Goal: Task Accomplishment & Management: Manage account settings

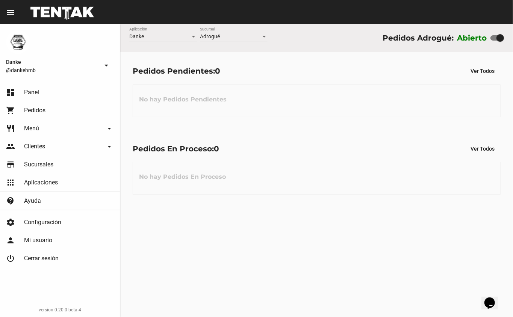
click at [46, 127] on link "restaurant Menú arrow_drop_down" at bounding box center [60, 129] width 120 height 18
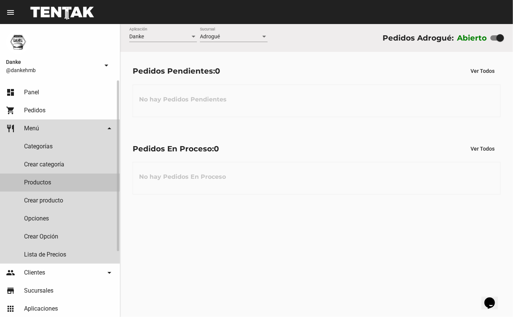
click at [38, 182] on link "Productos" at bounding box center [60, 183] width 120 height 18
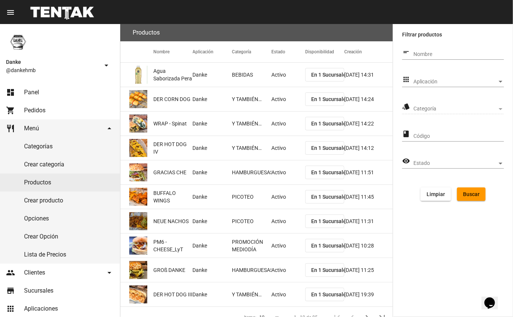
click at [496, 83] on span "Aplicación" at bounding box center [455, 82] width 84 height 6
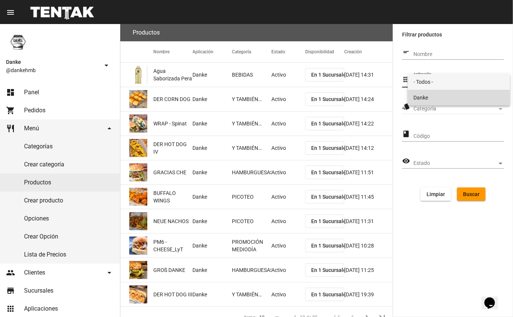
click at [424, 103] on span "Danke" at bounding box center [459, 98] width 91 height 16
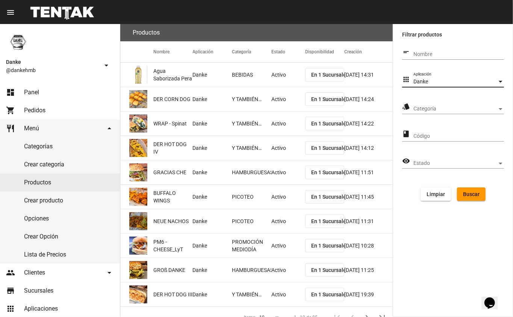
click at [491, 109] on span "Categoría" at bounding box center [455, 109] width 84 height 6
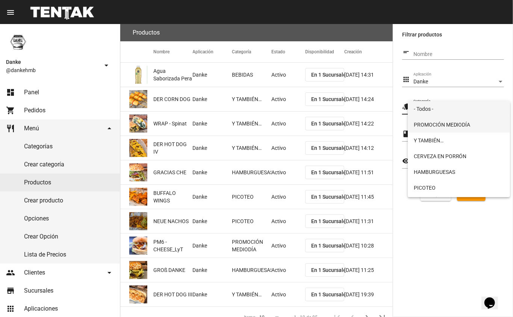
click at [429, 124] on span "PROMOCIÓN MEDIODÍA" at bounding box center [459, 125] width 91 height 16
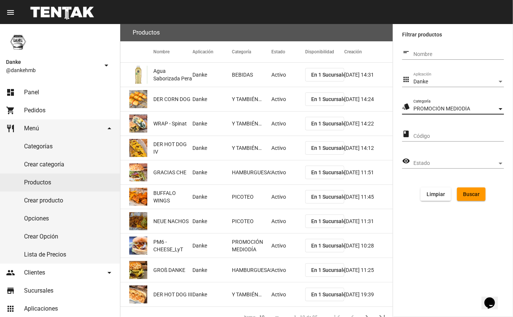
click at [468, 195] on span "Buscar" at bounding box center [471, 194] width 17 height 6
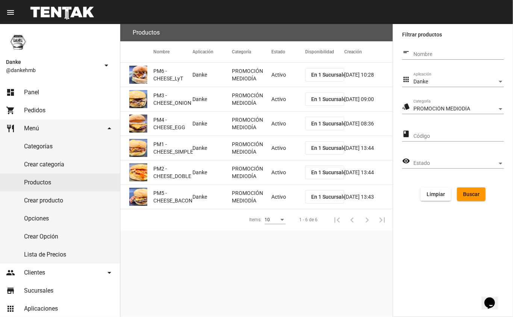
click at [277, 80] on mat-cell "Activo" at bounding box center [288, 75] width 34 height 24
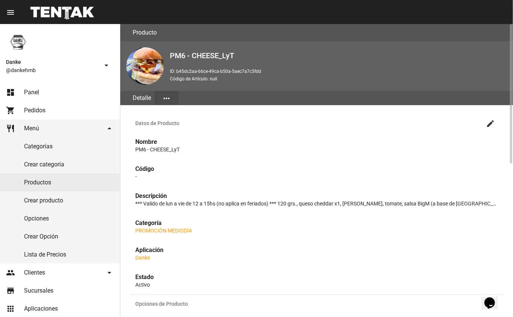
click at [487, 126] on mat-icon "create" at bounding box center [490, 123] width 9 height 9
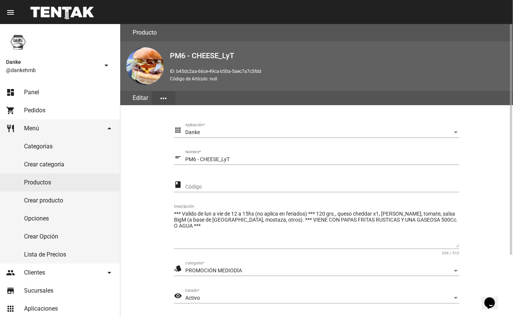
click at [440, 297] on div "Activo" at bounding box center [318, 298] width 267 height 6
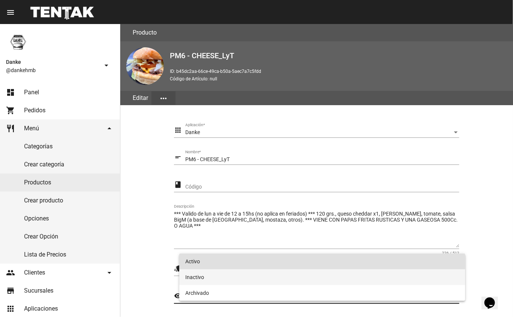
click at [190, 276] on span "Inactivo" at bounding box center [322, 277] width 274 height 16
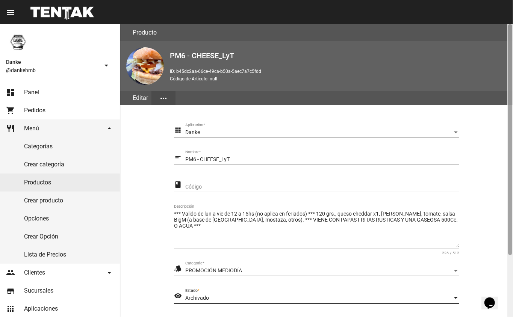
click at [513, 270] on div at bounding box center [510, 170] width 6 height 293
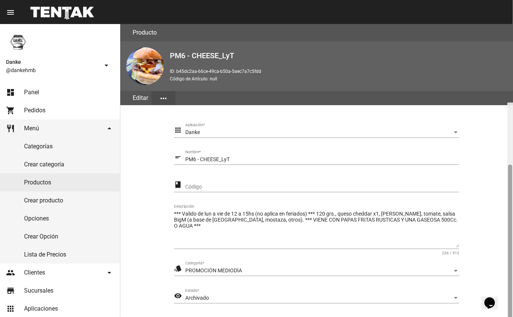
scroll to position [79, 0]
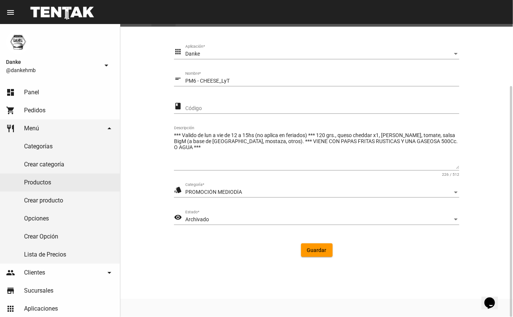
click at [456, 219] on div "Estado" at bounding box center [456, 220] width 4 height 2
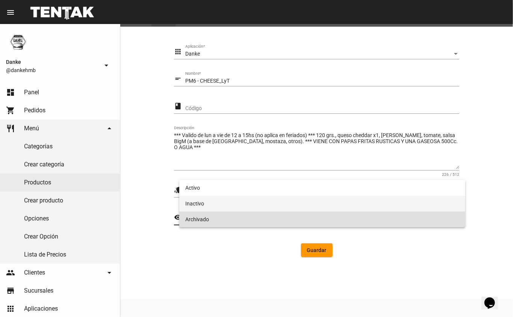
click at [196, 205] on span "Inactivo" at bounding box center [322, 204] width 274 height 16
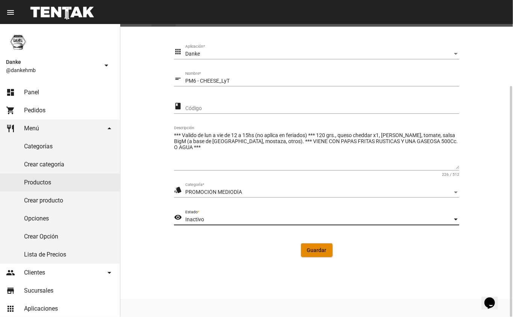
click at [310, 253] on span "Guardar" at bounding box center [317, 250] width 20 height 6
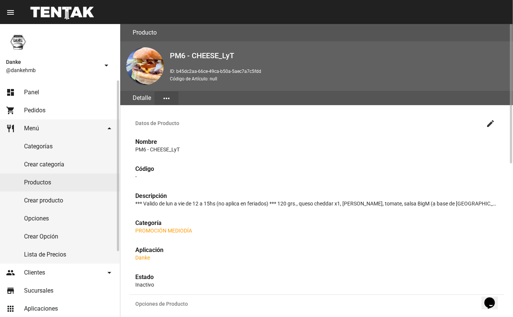
click at [27, 183] on link "Productos" at bounding box center [60, 183] width 120 height 18
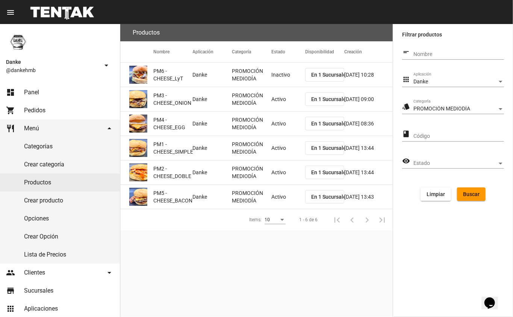
click at [277, 103] on mat-cell "Activo" at bounding box center [288, 99] width 34 height 24
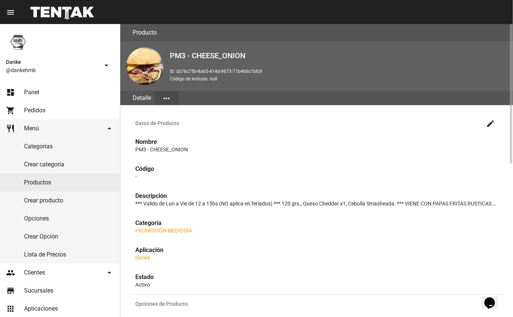
click at [169, 284] on p "Activo" at bounding box center [316, 285] width 363 height 8
click at [490, 123] on mat-icon "create" at bounding box center [490, 123] width 9 height 9
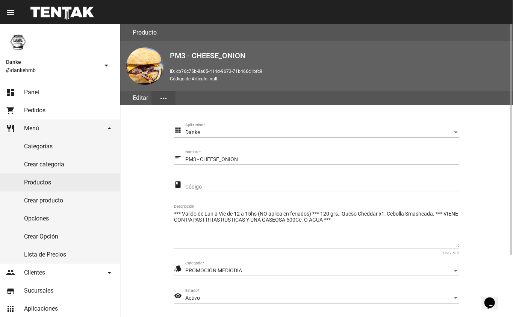
click at [204, 295] on div "Activo" at bounding box center [318, 298] width 267 height 6
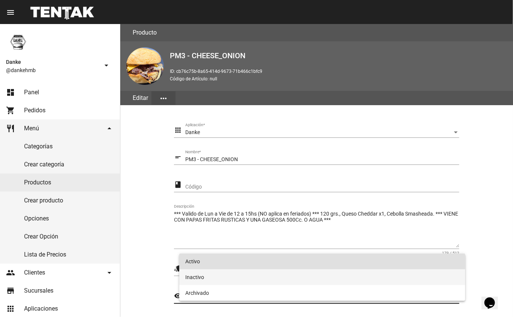
click at [205, 283] on span "Inactivo" at bounding box center [322, 277] width 274 height 16
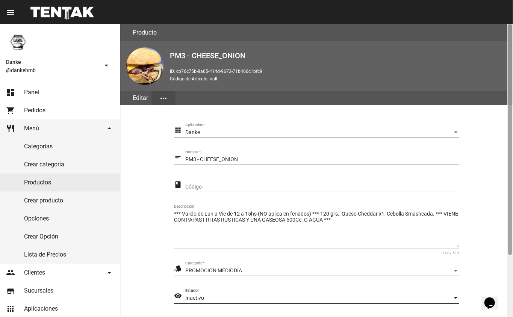
click at [512, 285] on div at bounding box center [510, 170] width 6 height 293
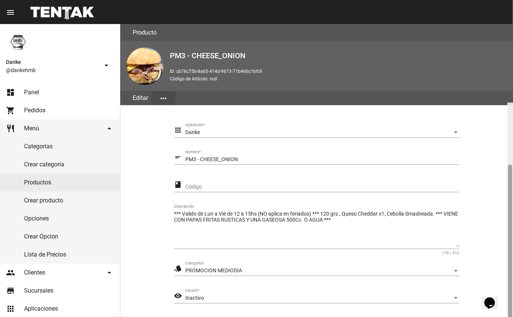
scroll to position [79, 0]
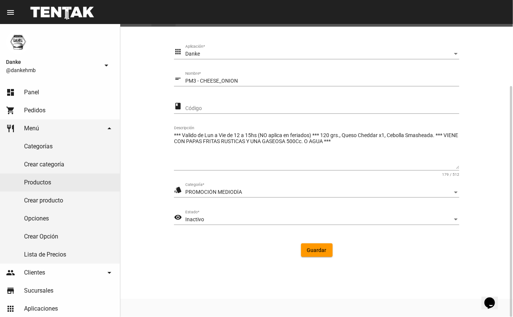
click at [309, 252] on span "Guardar" at bounding box center [317, 250] width 20 height 6
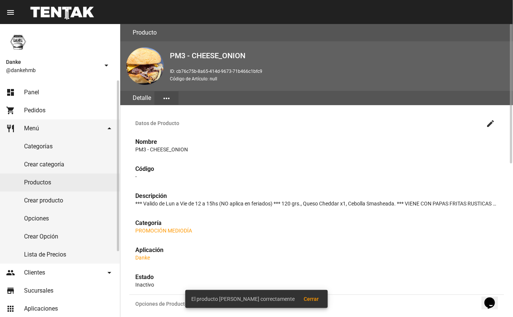
click at [42, 183] on link "Productos" at bounding box center [60, 183] width 120 height 18
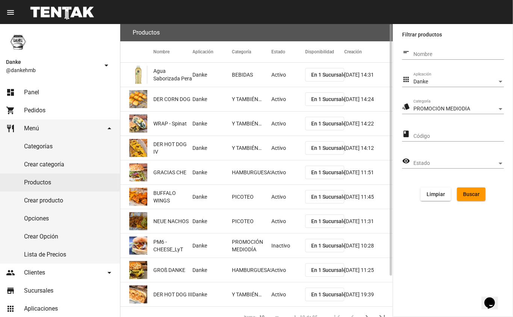
click at [469, 195] on span "Buscar" at bounding box center [471, 194] width 17 height 6
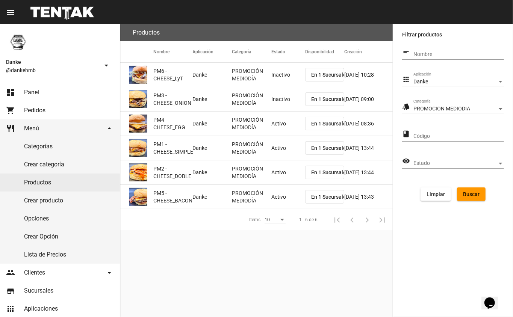
click at [285, 128] on mat-cell "Activo" at bounding box center [288, 124] width 34 height 24
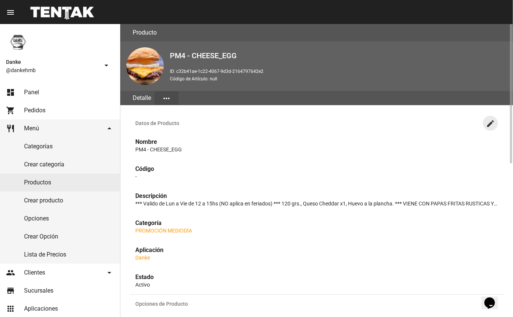
click at [488, 125] on mat-icon "create" at bounding box center [490, 123] width 9 height 9
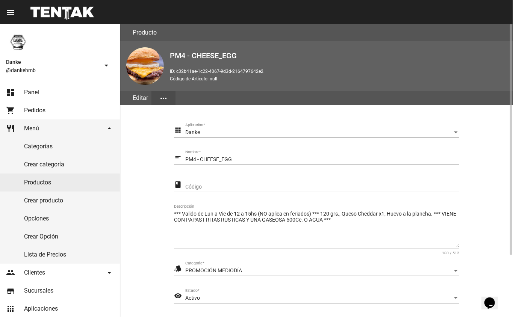
click at [201, 296] on div "Activo" at bounding box center [318, 298] width 267 height 6
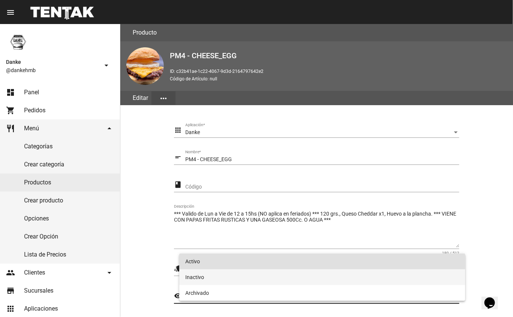
click at [192, 277] on span "Inactivo" at bounding box center [322, 277] width 274 height 16
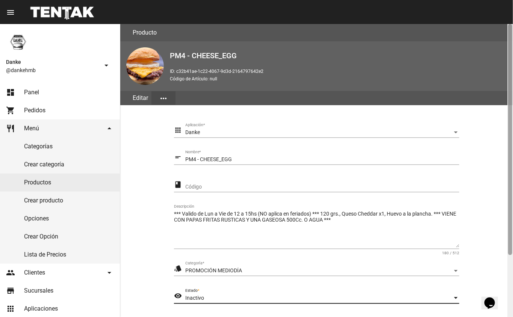
click at [507, 277] on div at bounding box center [510, 170] width 6 height 293
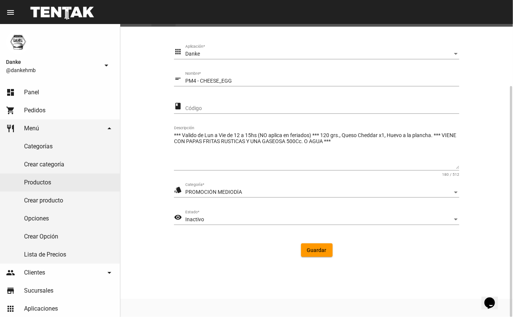
click at [310, 253] on button "Guardar" at bounding box center [317, 251] width 32 height 14
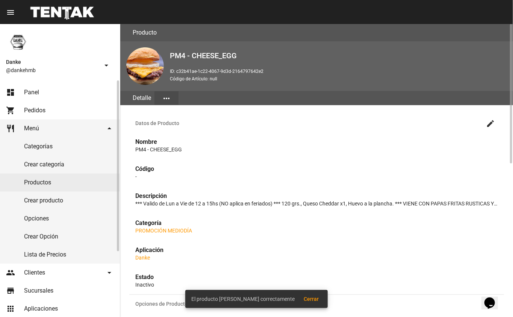
click at [39, 185] on link "Productos" at bounding box center [60, 183] width 120 height 18
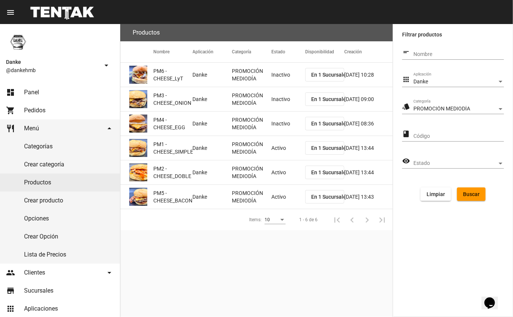
click at [275, 150] on mat-cell "Activo" at bounding box center [288, 148] width 34 height 24
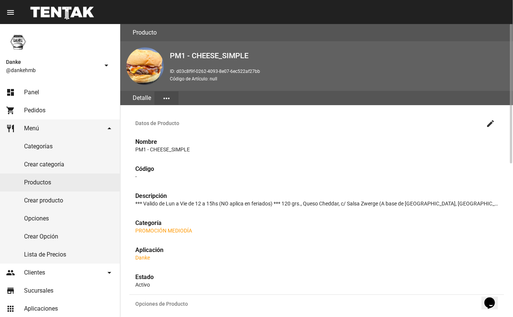
click at [486, 124] on mat-icon "create" at bounding box center [490, 123] width 9 height 9
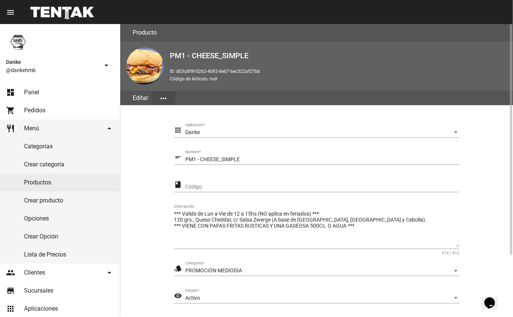
click at [204, 300] on div "Activo" at bounding box center [318, 298] width 267 height 6
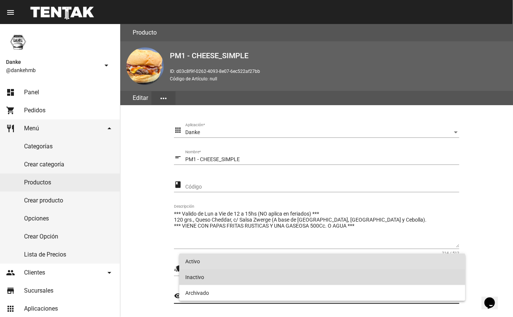
click at [190, 275] on span "Inactivo" at bounding box center [322, 277] width 274 height 16
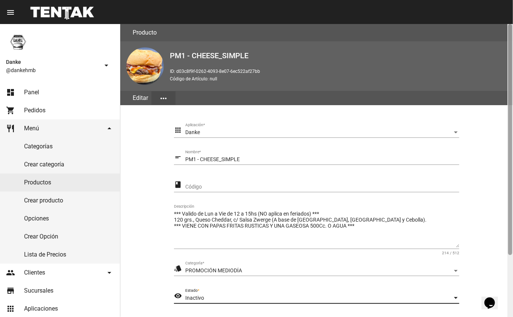
click at [512, 298] on div at bounding box center [510, 170] width 6 height 293
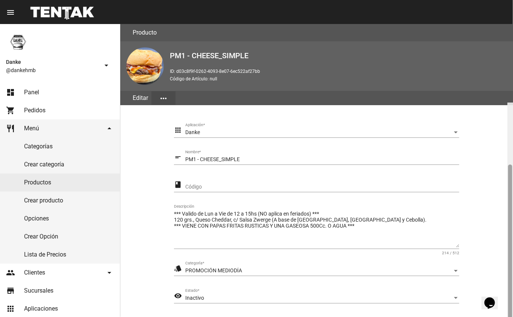
scroll to position [79, 0]
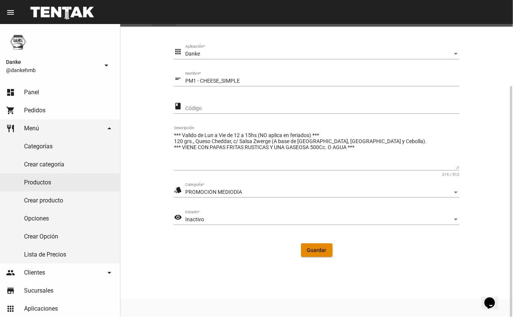
click at [310, 250] on span "Guardar" at bounding box center [317, 250] width 20 height 6
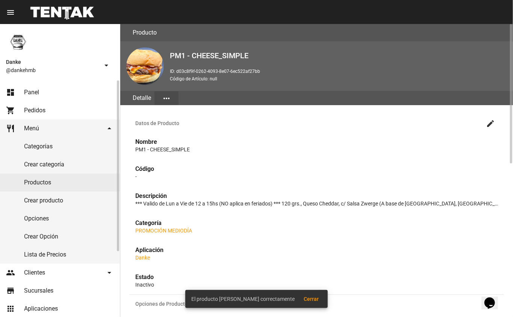
click at [43, 183] on link "Productos" at bounding box center [60, 183] width 120 height 18
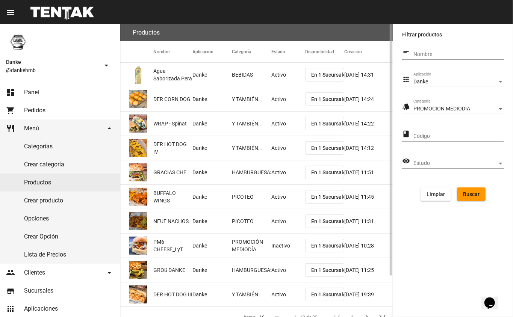
click at [473, 197] on span "Buscar" at bounding box center [471, 194] width 17 height 6
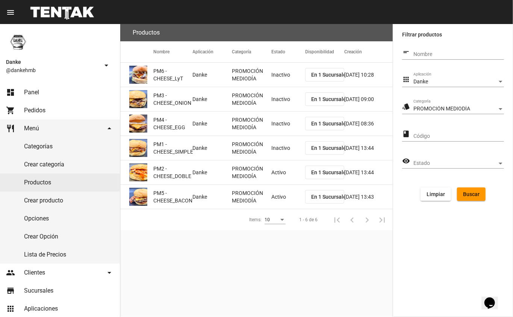
click at [275, 180] on mat-cell "Activo" at bounding box center [288, 172] width 34 height 24
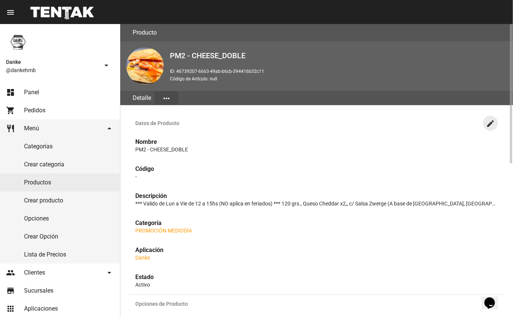
click at [492, 123] on mat-icon "create" at bounding box center [490, 123] width 9 height 9
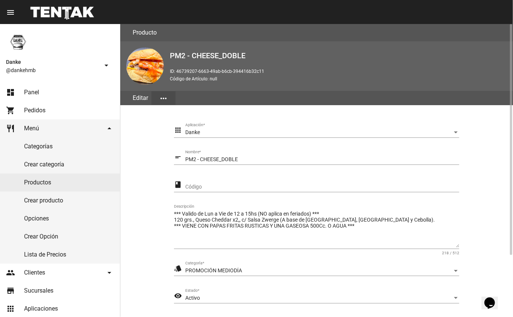
click at [224, 298] on div "Activo" at bounding box center [318, 298] width 267 height 6
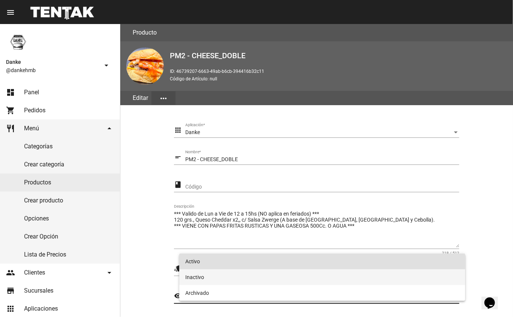
click at [192, 275] on span "Inactivo" at bounding box center [322, 277] width 274 height 16
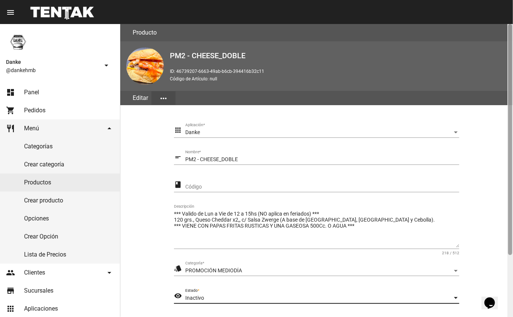
click at [513, 284] on div at bounding box center [510, 170] width 6 height 293
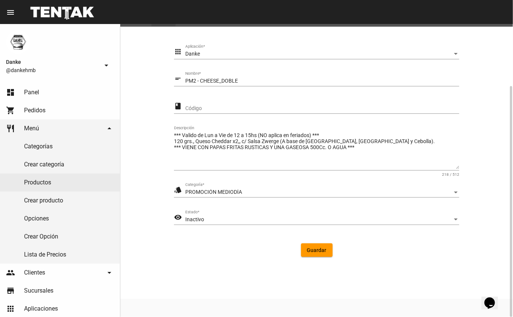
click at [309, 253] on span "Guardar" at bounding box center [317, 250] width 20 height 6
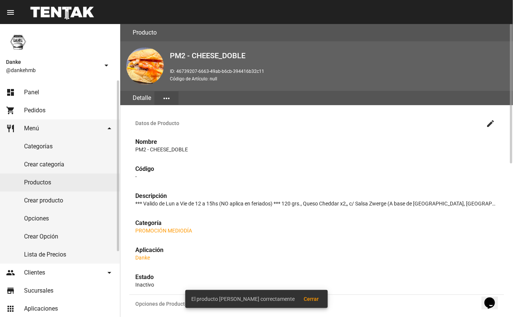
click at [32, 181] on link "Productos" at bounding box center [60, 183] width 120 height 18
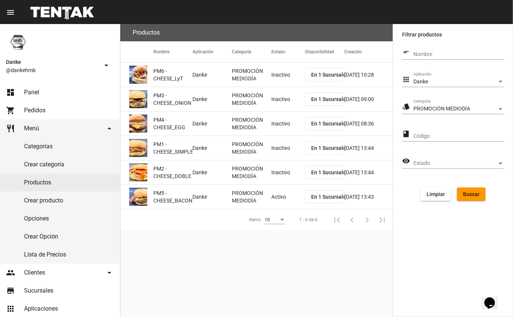
click at [283, 197] on mat-cell "Activo" at bounding box center [288, 197] width 34 height 24
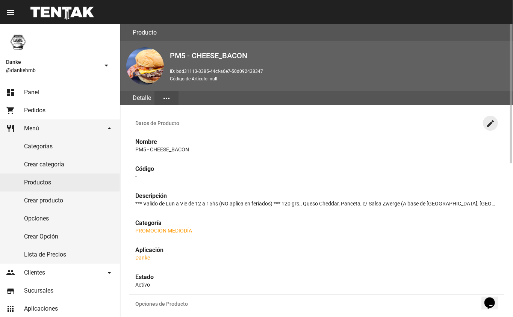
click at [490, 123] on mat-icon "create" at bounding box center [490, 123] width 9 height 9
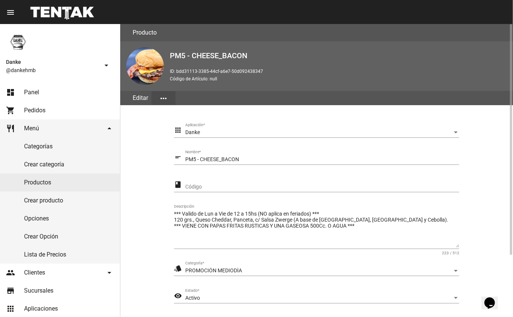
click at [197, 297] on span "Activo" at bounding box center [192, 298] width 15 height 6
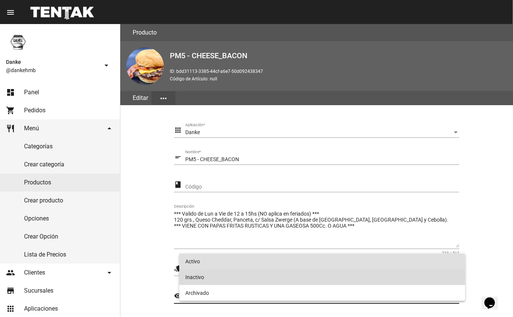
click at [192, 277] on span "Inactivo" at bounding box center [322, 277] width 274 height 16
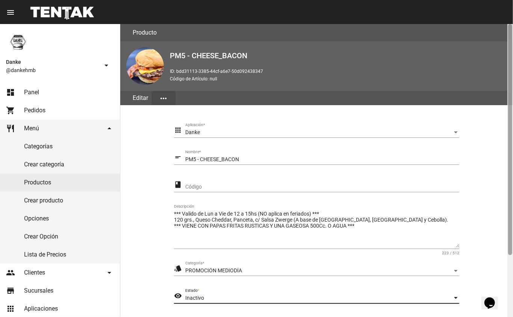
click at [513, 291] on div at bounding box center [510, 170] width 6 height 293
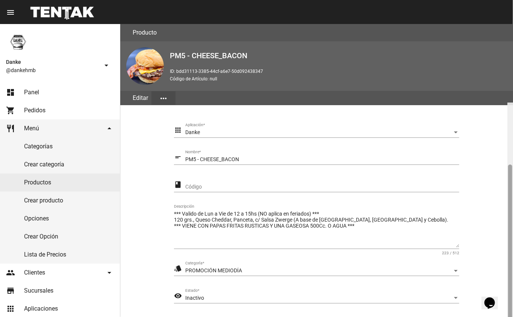
scroll to position [79, 0]
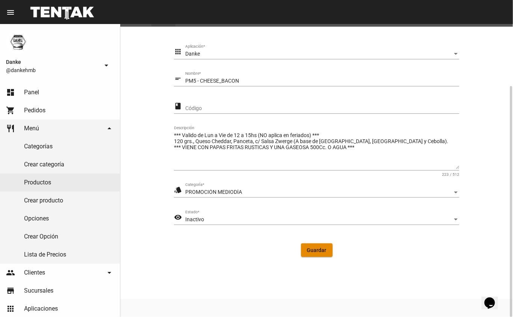
click at [314, 252] on span "Guardar" at bounding box center [317, 250] width 20 height 6
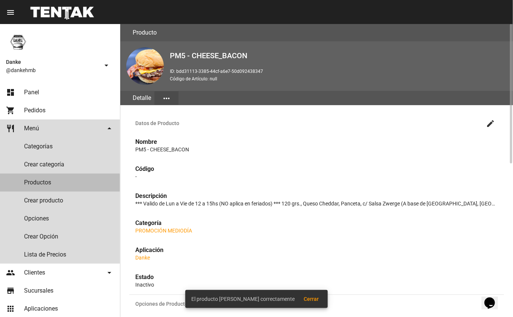
click at [28, 183] on link "Productos" at bounding box center [60, 183] width 120 height 18
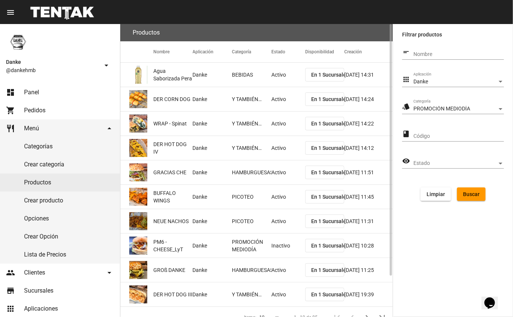
click at [468, 194] on span "Buscar" at bounding box center [471, 194] width 17 height 6
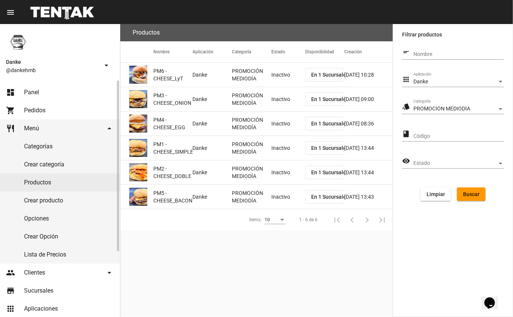
click at [34, 91] on span "Panel" at bounding box center [31, 93] width 15 height 8
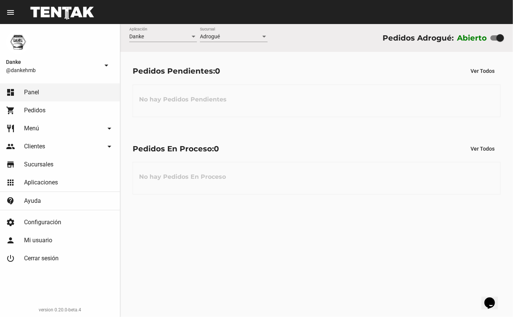
click at [301, 58] on div "Pedidos Pendientes: 0 Ver Todos No hay Pedidos Pendientes" at bounding box center [316, 90] width 393 height 77
click at [235, 173] on div "No hay Pedidos En Proceso" at bounding box center [317, 178] width 368 height 33
click at [371, 154] on div "Pedidos En Proceso: 0 Ver Todos" at bounding box center [317, 149] width 368 height 14
